Goal: Task Accomplishment & Management: Complete application form

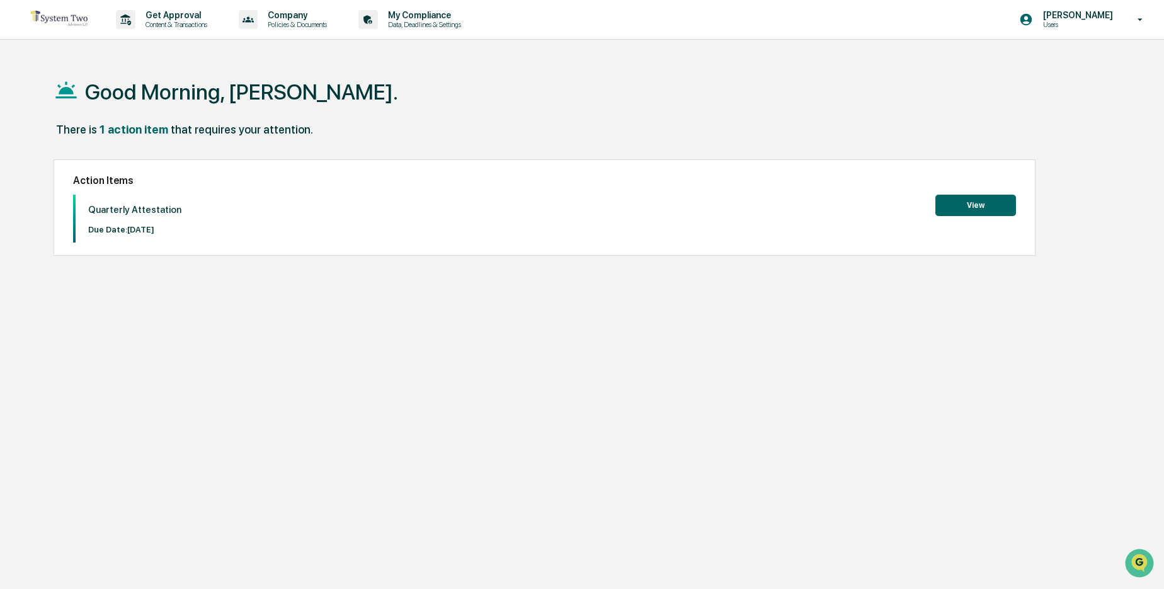
click at [972, 204] on button "View" at bounding box center [976, 205] width 81 height 21
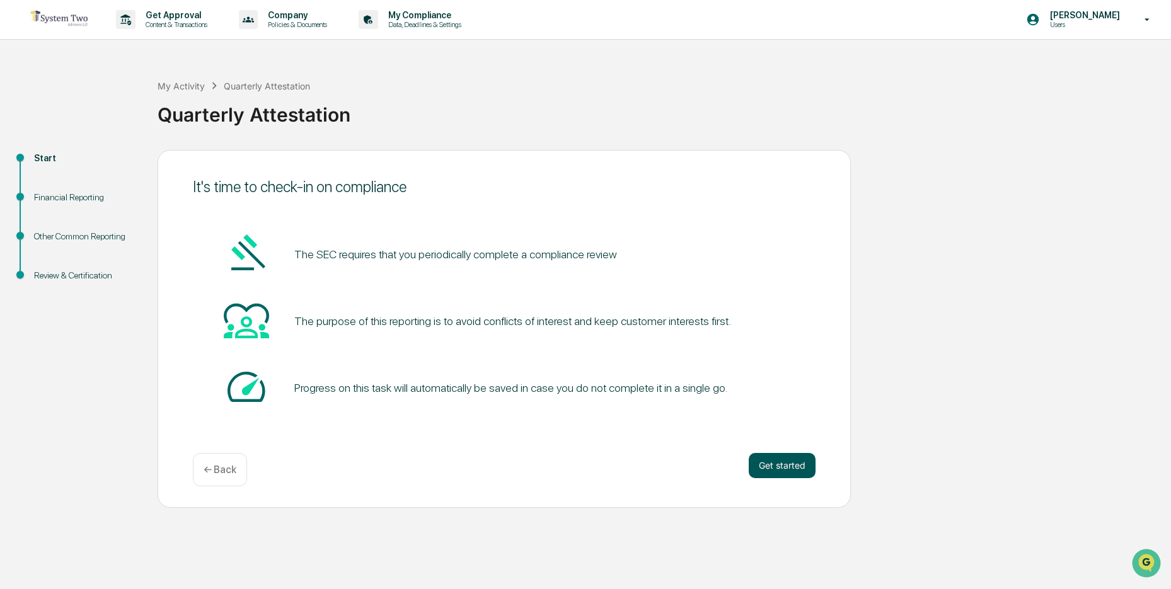
click at [790, 462] on button "Get started" at bounding box center [781, 465] width 67 height 25
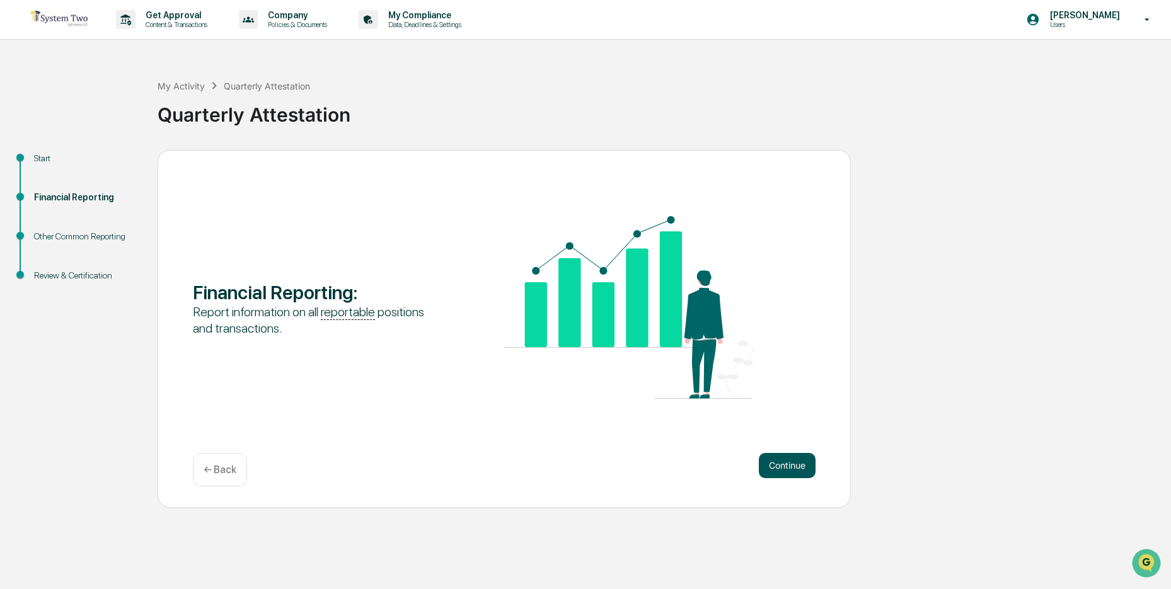
click at [786, 467] on button "Continue" at bounding box center [787, 465] width 57 height 25
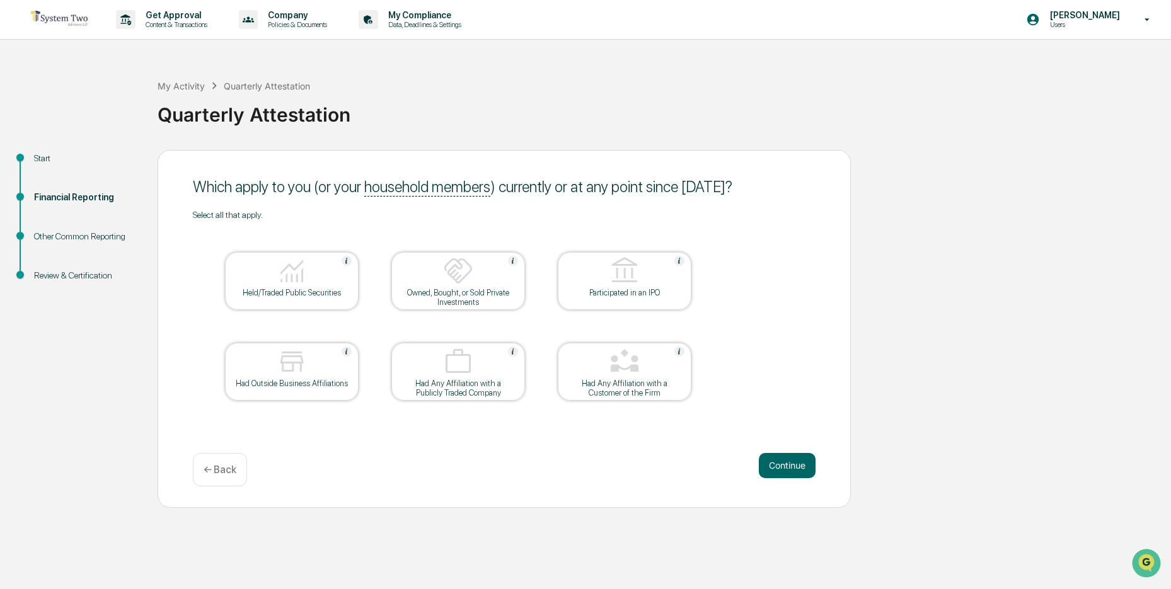
click at [786, 467] on button "Continue" at bounding box center [787, 465] width 57 height 25
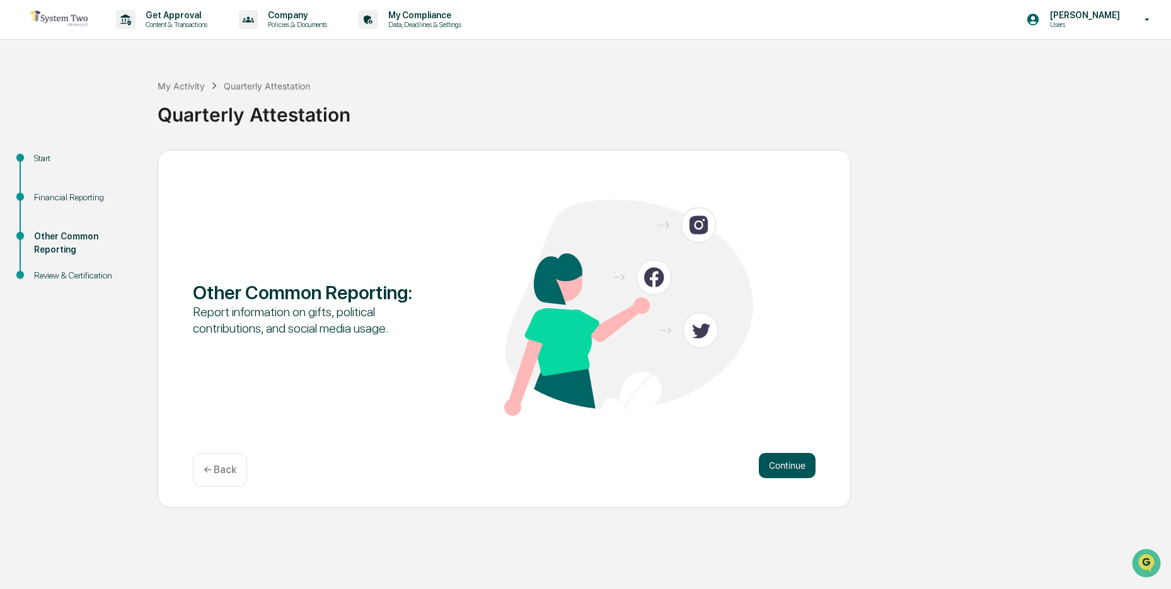
click at [794, 464] on button "Continue" at bounding box center [787, 465] width 57 height 25
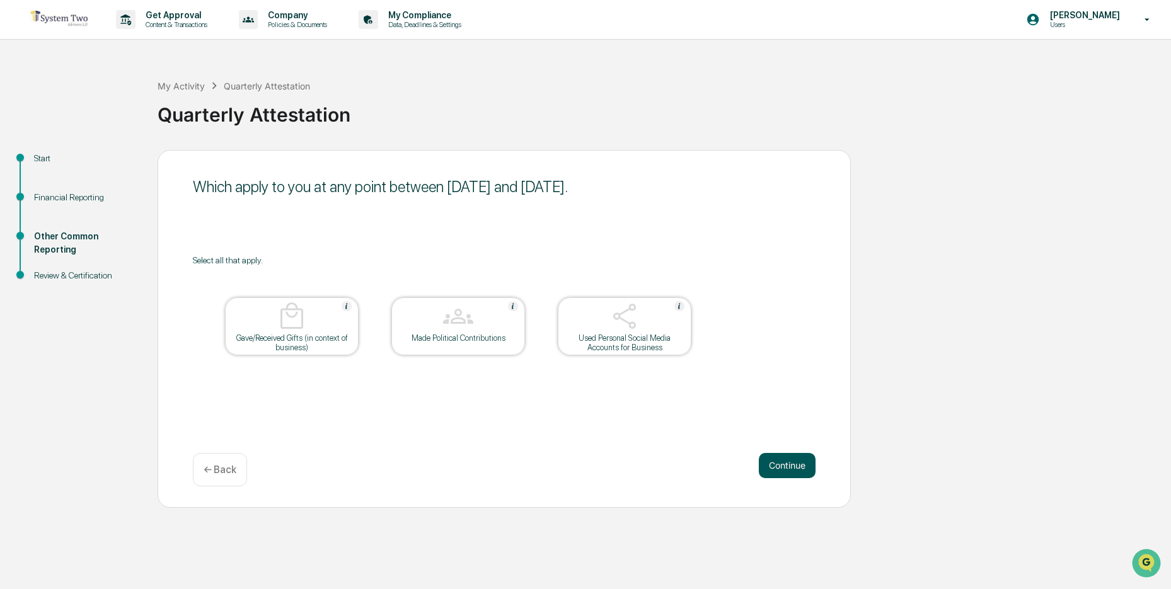
click at [793, 464] on button "Continue" at bounding box center [787, 465] width 57 height 25
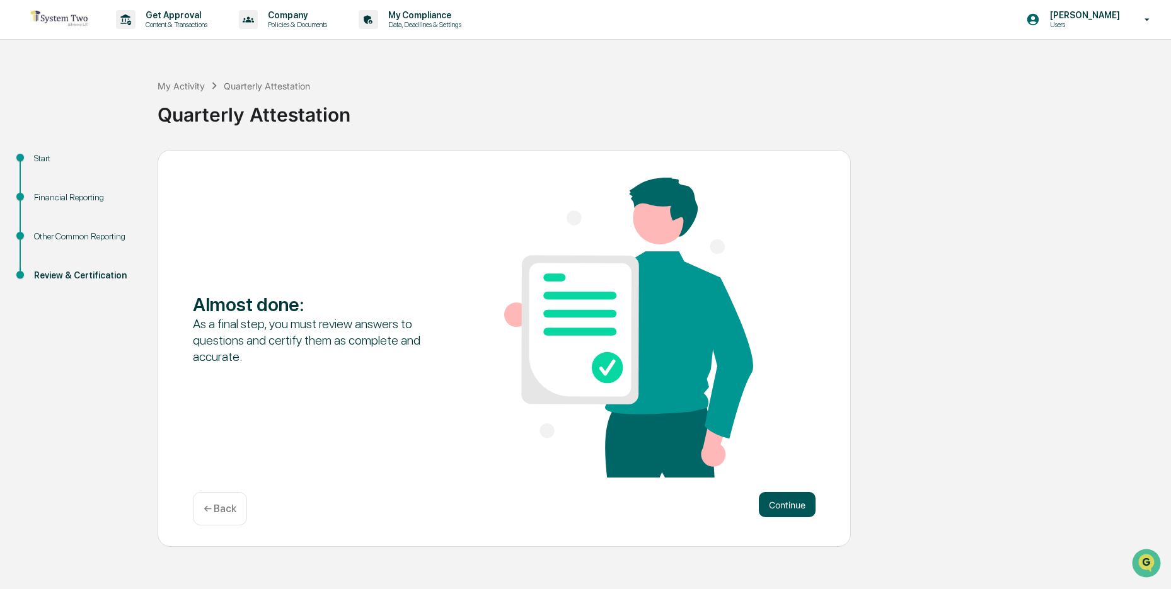
click at [785, 500] on button "Continue" at bounding box center [787, 504] width 57 height 25
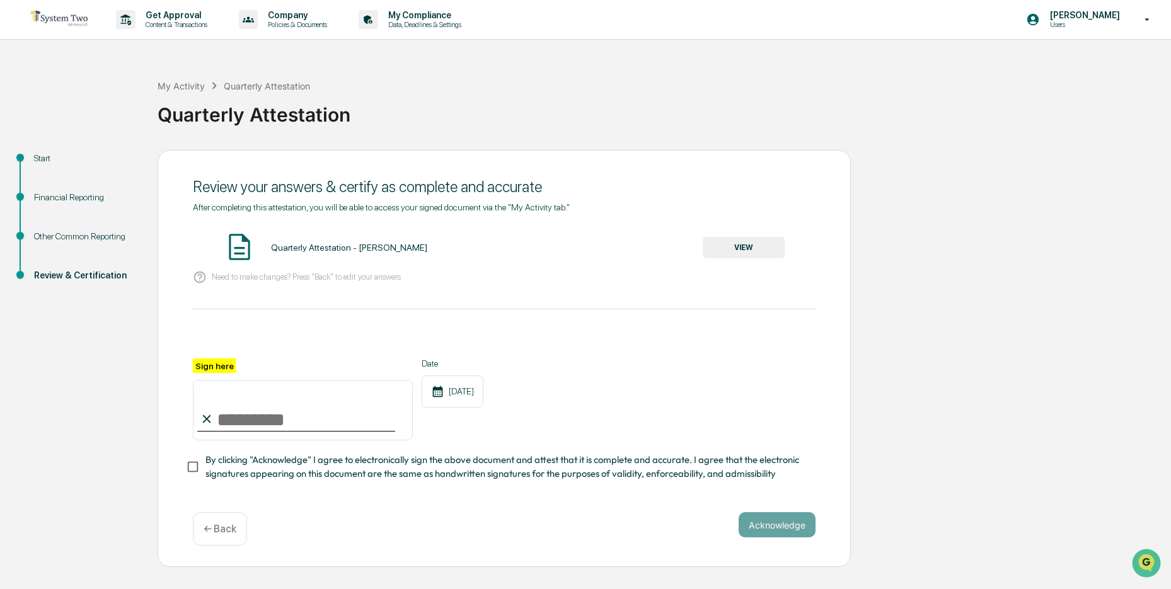
click at [233, 417] on input "Sign here" at bounding box center [303, 410] width 220 height 60
type input "**********"
click at [775, 524] on button "Acknowledge" at bounding box center [776, 524] width 77 height 25
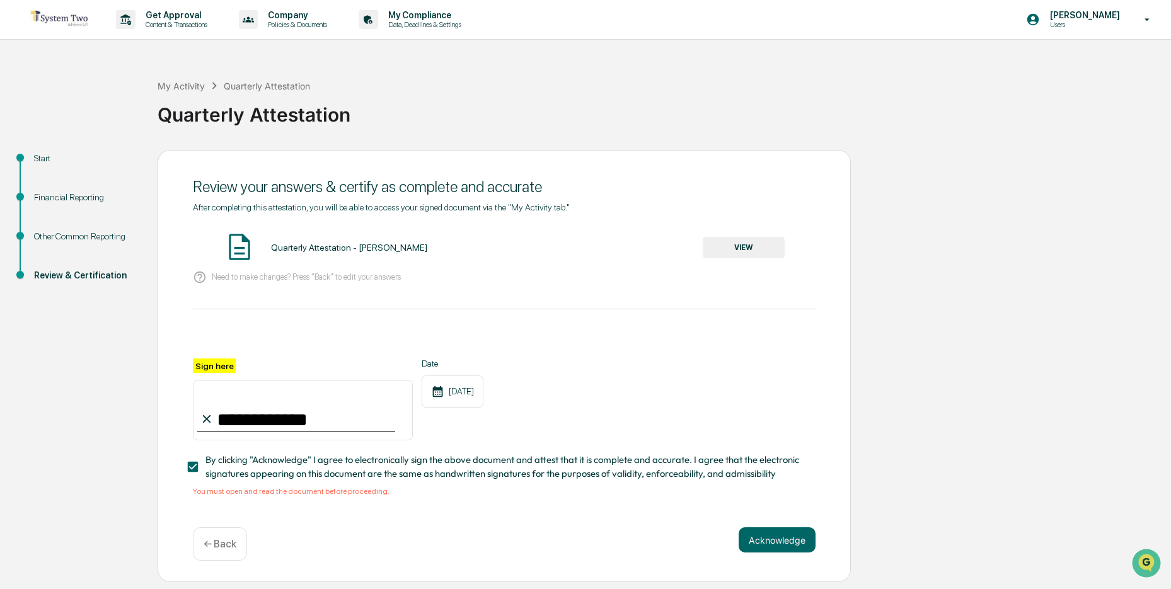
click at [730, 246] on button "VIEW" at bounding box center [743, 247] width 82 height 21
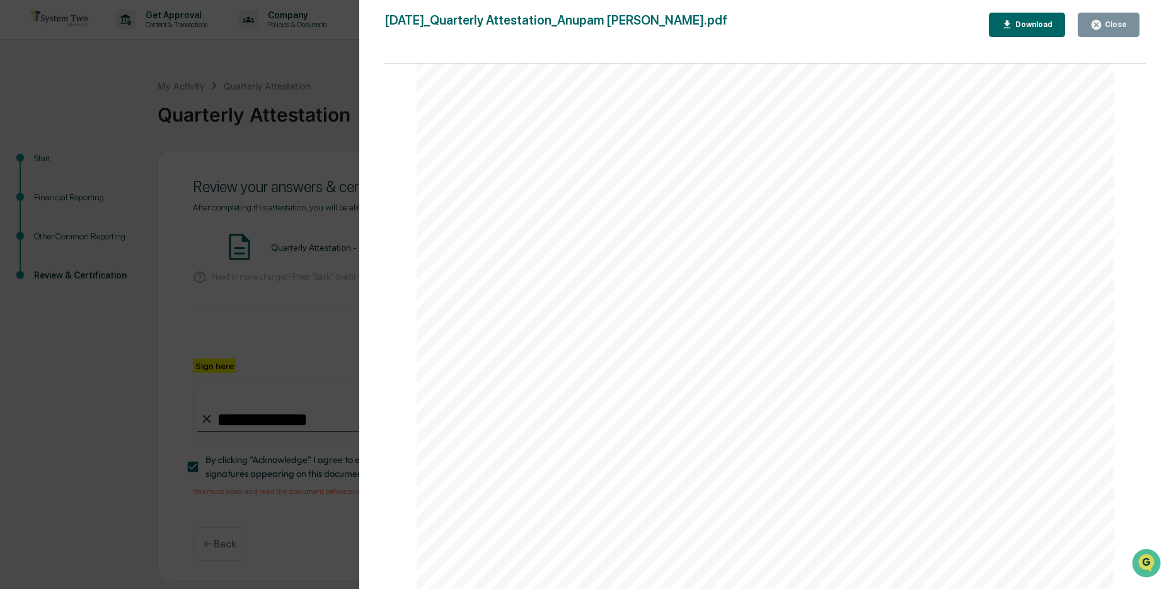
scroll to position [2546, 0]
click at [1119, 22] on div "Close" at bounding box center [1114, 24] width 25 height 9
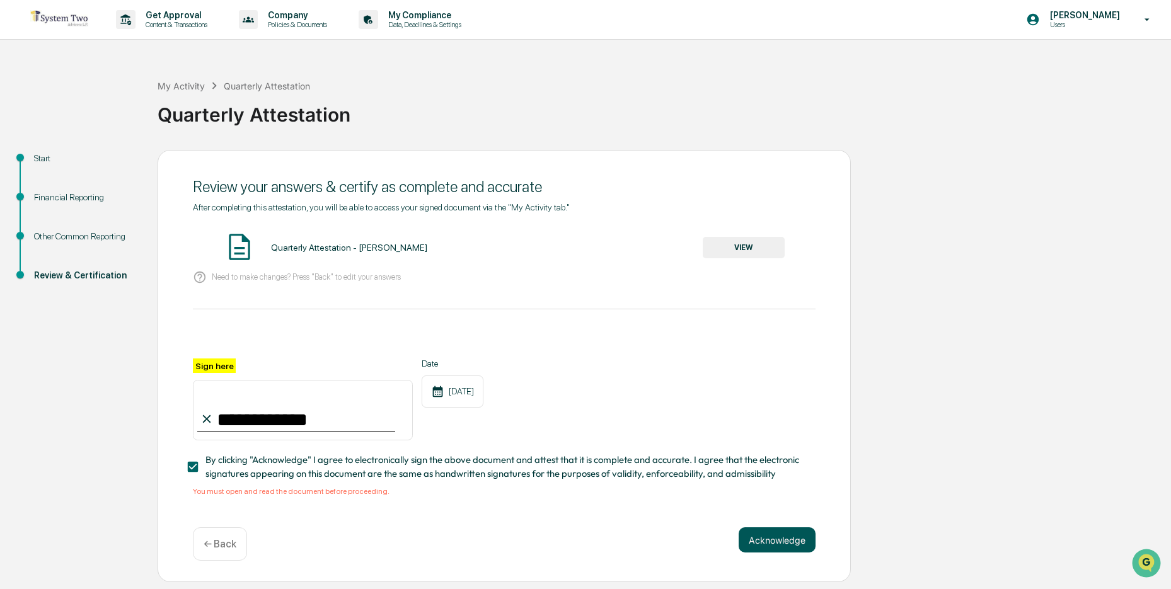
click at [774, 543] on button "Acknowledge" at bounding box center [776, 539] width 77 height 25
